Goal: Communication & Community: Ask a question

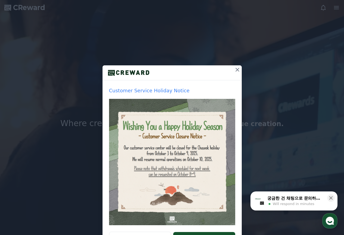
click at [234, 69] on icon at bounding box center [237, 69] width 7 height 7
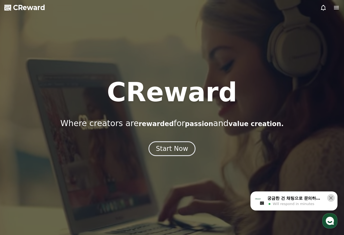
click at [331, 199] on icon at bounding box center [330, 197] width 5 height 5
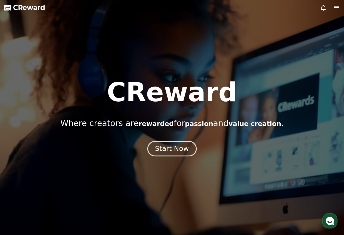
click at [162, 148] on div "Start Now" at bounding box center [172, 148] width 34 height 9
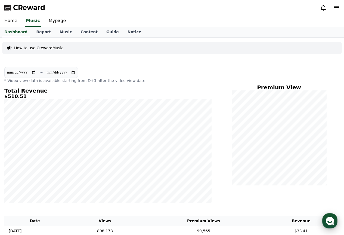
click at [328, 219] on use "button" at bounding box center [330, 220] width 8 height 8
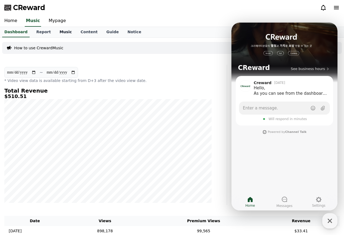
click at [60, 33] on link "Music" at bounding box center [65, 32] width 21 height 10
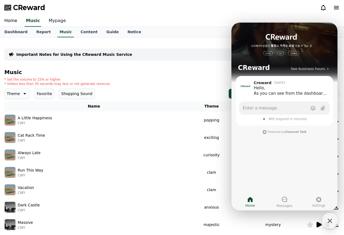
click at [52, 20] on link "Mypage" at bounding box center [57, 20] width 26 height 11
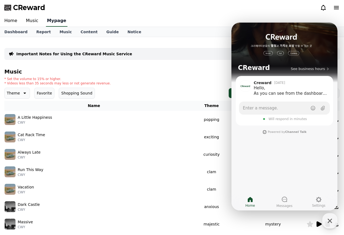
select select "**********"
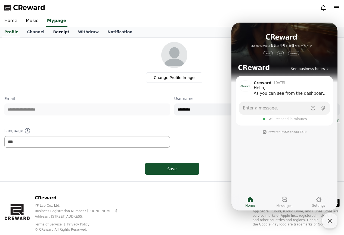
click at [54, 32] on link "Receipt" at bounding box center [61, 32] width 25 height 10
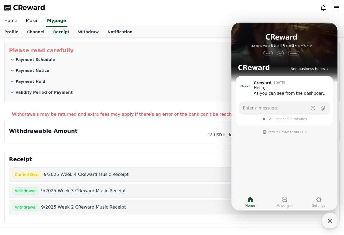
click at [279, 119] on span "Will respond in minutes" at bounding box center [287, 119] width 38 height 4
click at [103, 33] on link "Notification" at bounding box center [120, 32] width 34 height 10
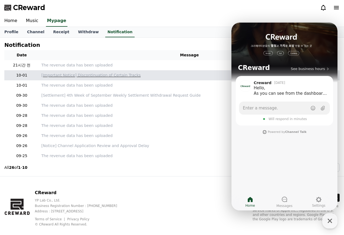
click at [83, 75] on p "[Important Notice] Discontinuation of Certain Tracks" at bounding box center [189, 75] width 296 height 6
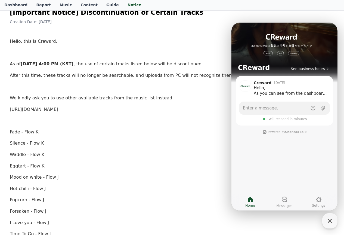
scroll to position [54, 0]
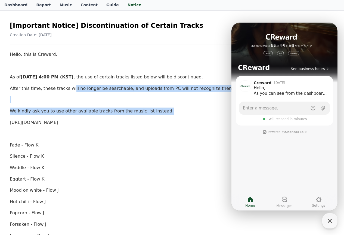
drag, startPoint x: 164, startPoint y: 107, endPoint x: 67, endPoint y: 92, distance: 98.6
click at [147, 92] on p "After this time, these tracks will no longer be searchable, and uploads from PC…" at bounding box center [172, 88] width 324 height 7
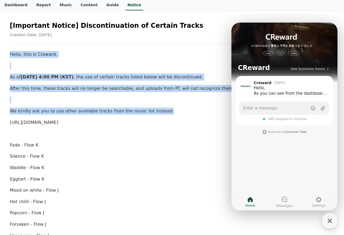
drag, startPoint x: 157, startPoint y: 110, endPoint x: 7, endPoint y: 53, distance: 160.5
click at [7, 53] on div "[Important Notice] Discontinuation of Certain Tracks Creation Date: [DATE] Hell…" at bounding box center [172, 238] width 331 height 448
copy div "Hello, this is [PERSON_NAME]. As of [DATE] 4:00 PM (KST) , the use of certain t…"
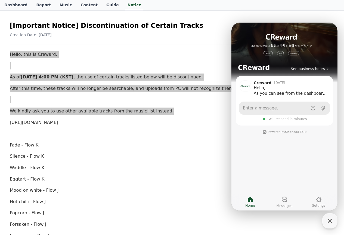
click at [278, 105] on link "Enter a message." at bounding box center [284, 107] width 91 height 13
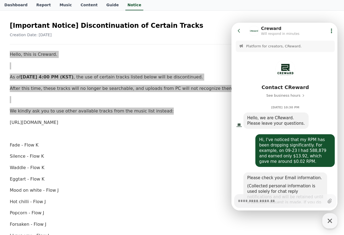
scroll to position [157, 0]
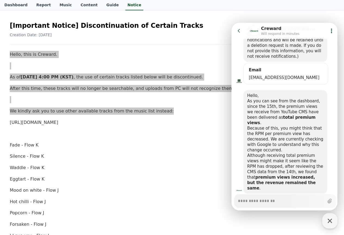
click at [237, 32] on icon at bounding box center [238, 30] width 5 height 5
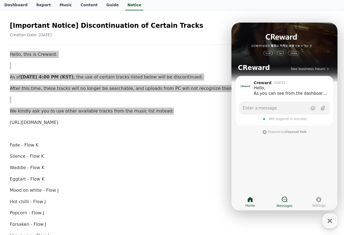
click at [284, 199] on icon at bounding box center [284, 198] width 5 height 5
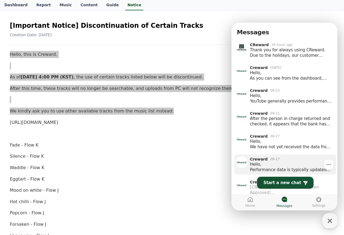
scroll to position [22, 0]
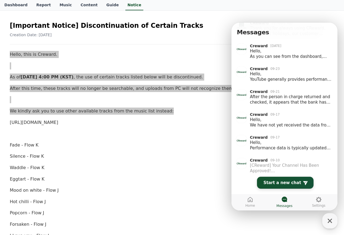
click at [286, 180] on span "Start a new chat" at bounding box center [282, 182] width 38 height 5
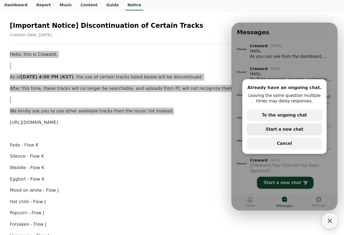
drag, startPoint x: 287, startPoint y: 116, endPoint x: 289, endPoint y: 129, distance: 13.7
click at [289, 129] on div "secondary Button To the ongoing chat secondary Button Start a new chat secondar…" at bounding box center [285, 129] width 76 height 40
click at [289, 129] on span "Start a new chat" at bounding box center [285, 129] width 38 height 5
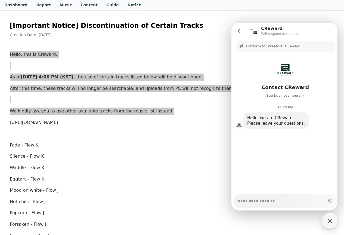
type textarea "*"
type textarea "**********"
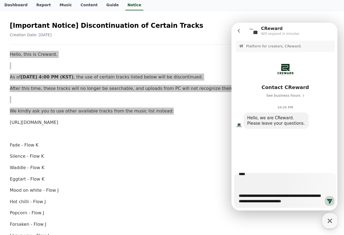
scroll to position [27, 0]
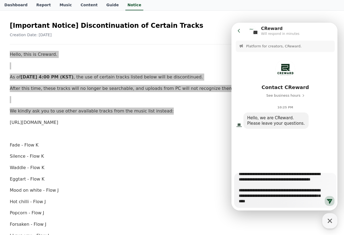
click at [268, 181] on textarea "**********" at bounding box center [281, 188] width 85 height 31
type textarea "*"
type textarea "**********"
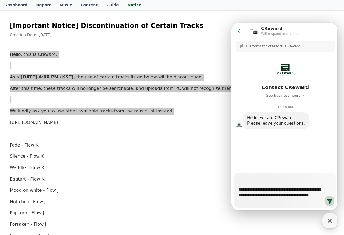
scroll to position [0, 0]
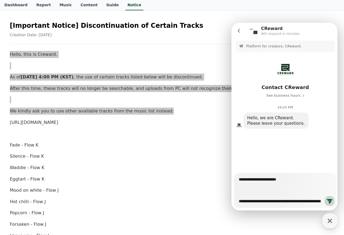
drag, startPoint x: 299, startPoint y: 203, endPoint x: 451, endPoint y: 180, distance: 153.7
click at [231, 23] on html "**********" at bounding box center [284, 23] width 106 height 0
type textarea "*"
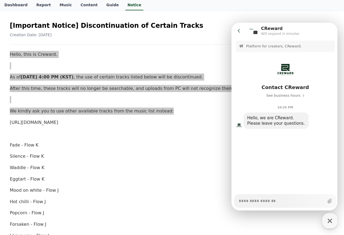
paste textarea "**********"
type textarea "*"
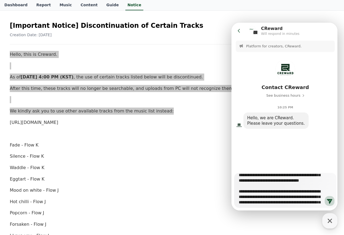
scroll to position [54, 0]
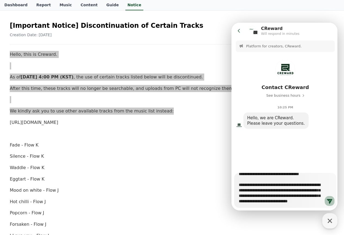
type textarea "**********"
click at [328, 201] on icon at bounding box center [329, 201] width 5 height 5
type textarea "*"
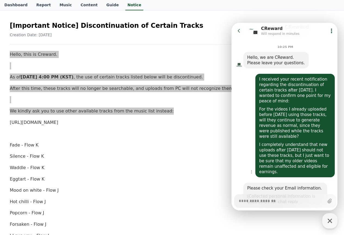
scroll to position [70, 0]
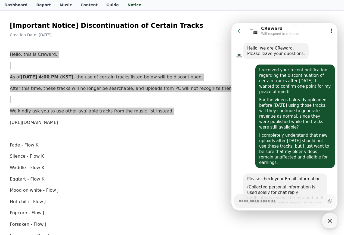
type textarea "*"
